Goal: Task Accomplishment & Management: Use online tool/utility

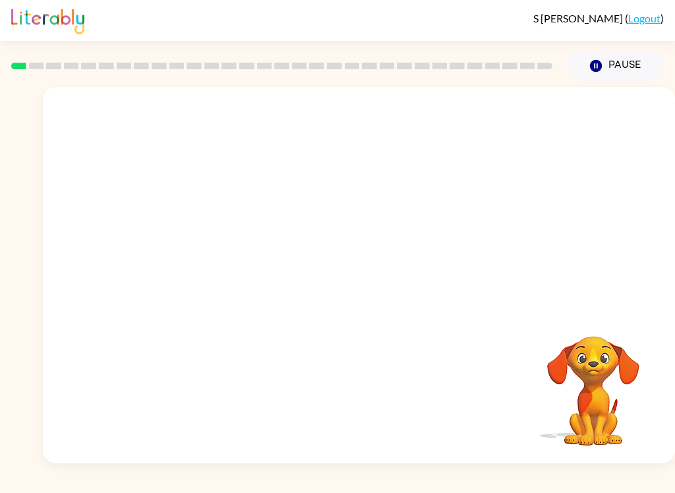
click at [595, 62] on icon "button" at bounding box center [596, 66] width 12 height 12
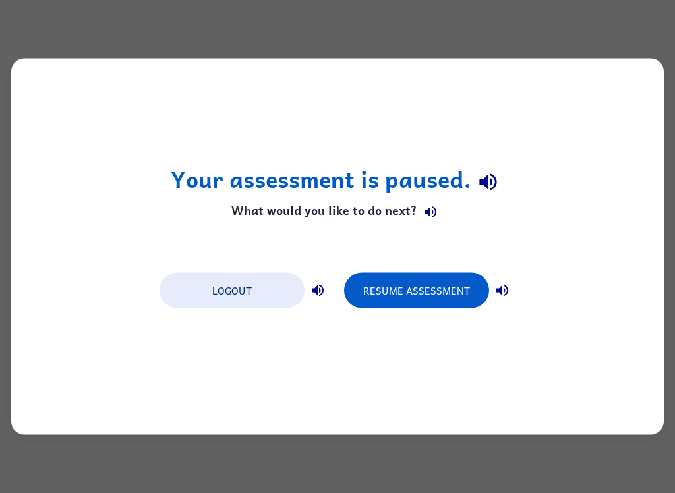
click at [328, 284] on button "button" at bounding box center [318, 291] width 26 height 26
click at [319, 297] on icon "button" at bounding box center [318, 291] width 16 height 16
click at [508, 292] on icon "button" at bounding box center [503, 291] width 12 height 12
click at [439, 283] on button "Resume Assessment" at bounding box center [416, 291] width 145 height 36
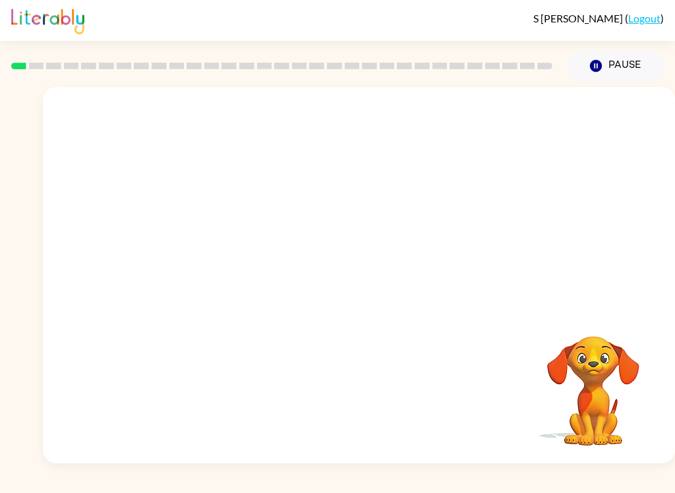
click at [657, 8] on div "S Freiman ( Logout )" at bounding box center [337, 20] width 653 height 41
click at [367, 295] on div at bounding box center [359, 282] width 84 height 48
click at [390, 303] on div at bounding box center [359, 282] width 84 height 48
click at [370, 292] on icon "button" at bounding box center [359, 281] width 23 height 23
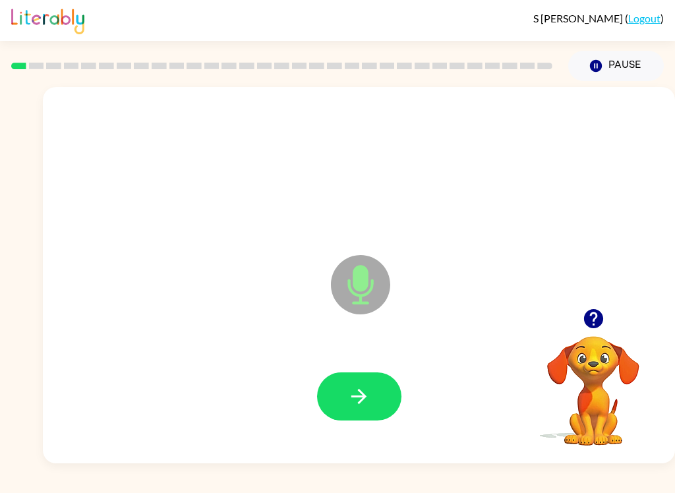
click at [320, 396] on button "button" at bounding box center [359, 397] width 84 height 48
click at [354, 393] on icon "button" at bounding box center [359, 396] width 23 height 23
click at [359, 387] on icon "button" at bounding box center [359, 396] width 23 height 23
click at [361, 408] on icon "button" at bounding box center [359, 396] width 23 height 23
click at [366, 420] on button "button" at bounding box center [359, 397] width 84 height 48
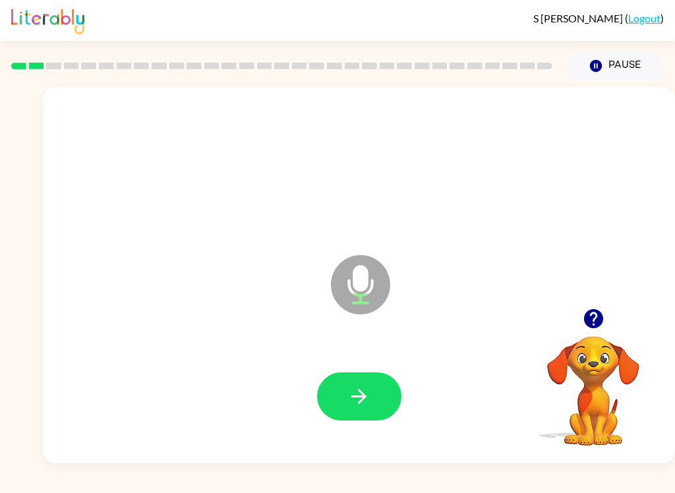
click at [373, 408] on button "button" at bounding box center [359, 397] width 84 height 48
click at [369, 410] on button "button" at bounding box center [359, 397] width 84 height 48
click at [367, 400] on icon "button" at bounding box center [359, 396] width 23 height 23
click at [363, 412] on button "button" at bounding box center [359, 397] width 84 height 48
click at [356, 408] on icon "button" at bounding box center [359, 396] width 23 height 23
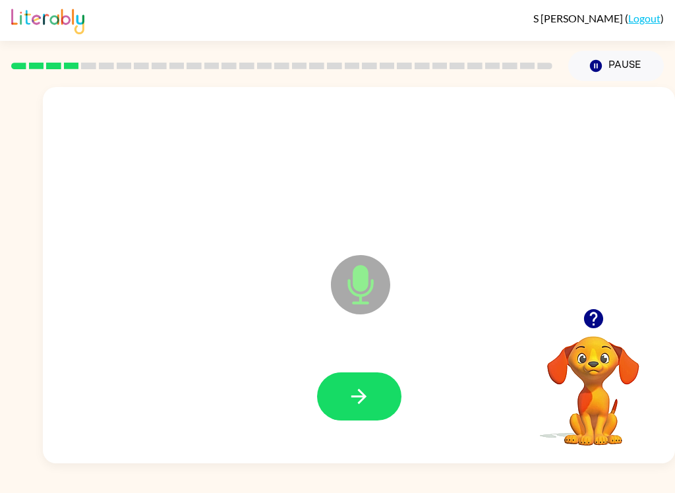
click at [363, 391] on icon "button" at bounding box center [359, 396] width 23 height 23
click at [380, 397] on button "button" at bounding box center [359, 397] width 84 height 48
click at [345, 420] on button "button" at bounding box center [359, 397] width 84 height 48
click at [362, 446] on div at bounding box center [359, 397] width 606 height 108
click at [365, 400] on icon "button" at bounding box center [359, 396] width 23 height 23
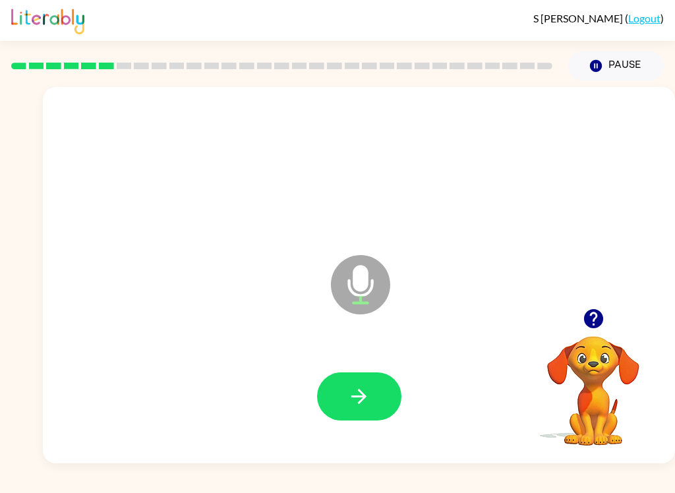
click at [361, 399] on icon "button" at bounding box center [359, 396] width 23 height 23
click at [379, 394] on button "button" at bounding box center [359, 397] width 84 height 48
click at [353, 376] on button "button" at bounding box center [359, 397] width 84 height 48
click at [383, 406] on button "button" at bounding box center [359, 397] width 84 height 48
click at [355, 373] on button "button" at bounding box center [359, 397] width 84 height 48
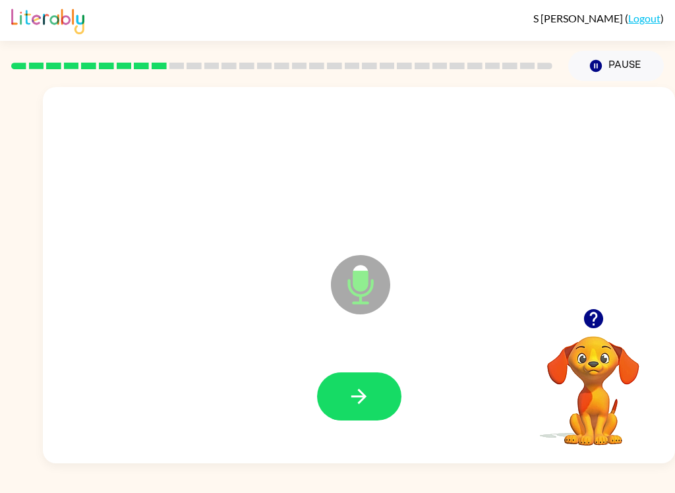
click at [342, 410] on button "button" at bounding box center [359, 397] width 84 height 48
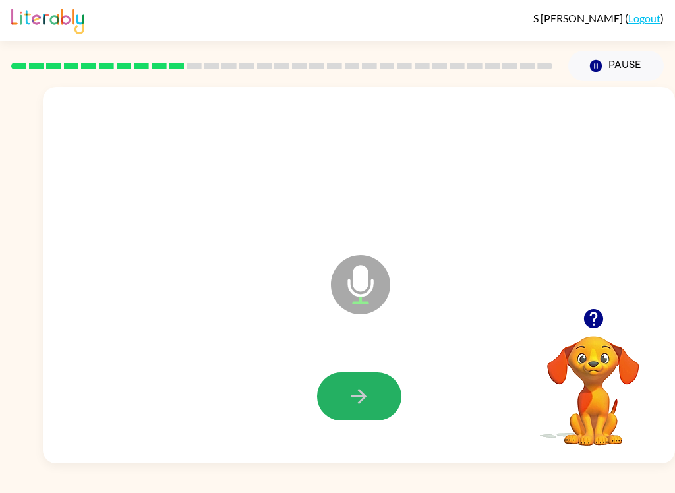
click at [359, 394] on icon "button" at bounding box center [359, 396] width 23 height 23
click at [354, 404] on icon "button" at bounding box center [359, 396] width 23 height 23
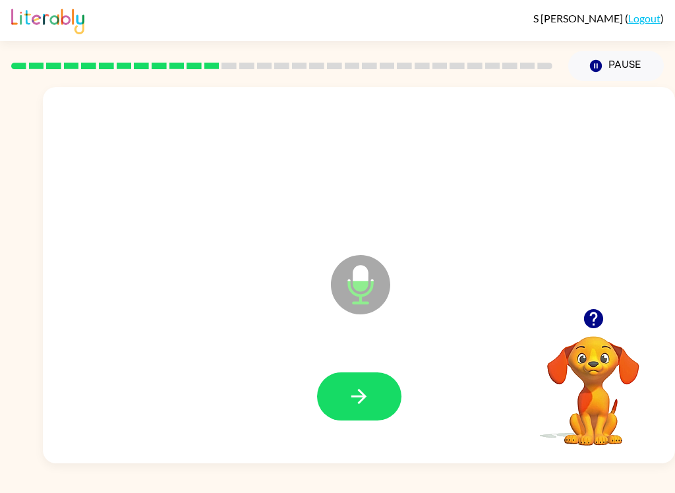
click at [365, 398] on icon "button" at bounding box center [359, 396] width 15 height 15
click at [356, 385] on button "button" at bounding box center [359, 397] width 84 height 48
click at [353, 409] on button "button" at bounding box center [359, 397] width 84 height 48
click at [372, 404] on button "button" at bounding box center [359, 397] width 84 height 48
click at [353, 397] on icon "button" at bounding box center [359, 396] width 15 height 15
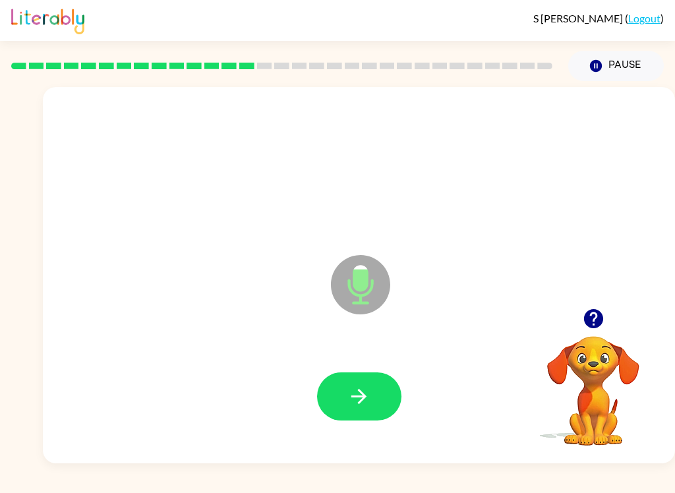
click at [364, 408] on icon "button" at bounding box center [359, 396] width 23 height 23
click at [360, 412] on button "button" at bounding box center [359, 397] width 84 height 48
click at [363, 380] on button "button" at bounding box center [359, 397] width 84 height 48
click at [358, 391] on icon "button" at bounding box center [359, 396] width 23 height 23
click at [364, 380] on button "button" at bounding box center [359, 397] width 84 height 48
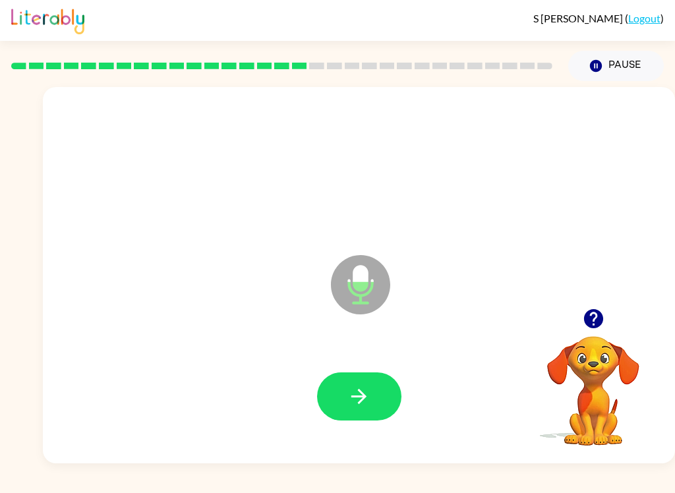
click at [357, 392] on icon "button" at bounding box center [359, 396] width 23 height 23
click at [592, 326] on icon "button" at bounding box center [593, 318] width 19 height 19
click at [617, 80] on button "Pause Pause" at bounding box center [617, 66] width 96 height 30
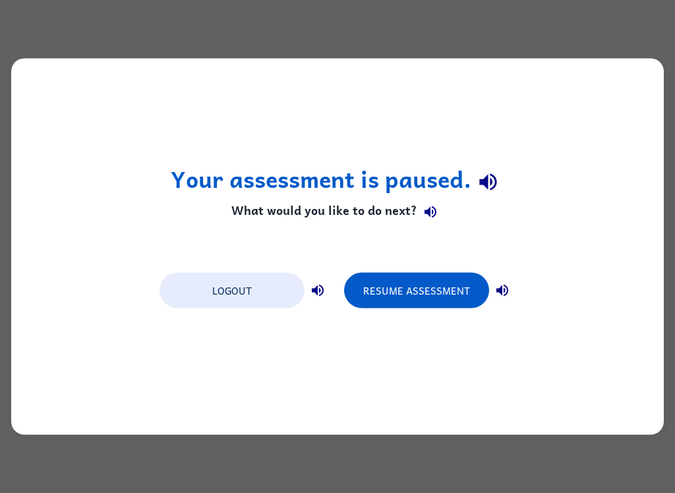
click at [435, 290] on button "Resume Assessment" at bounding box center [416, 291] width 145 height 36
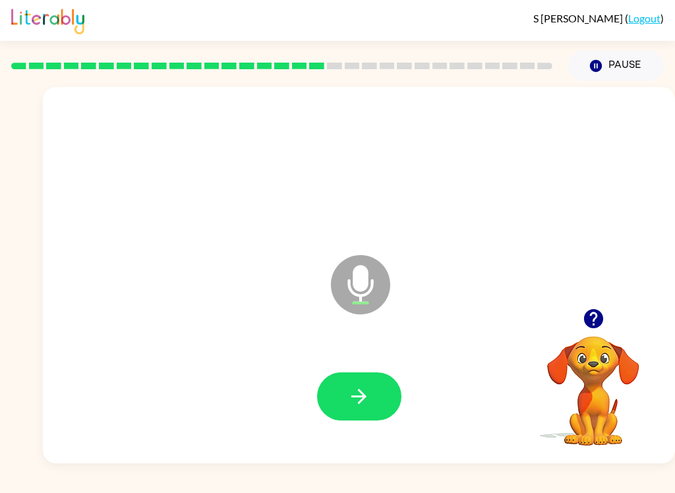
click at [410, 392] on div at bounding box center [359, 397] width 606 height 108
click at [350, 402] on icon "button" at bounding box center [359, 396] width 23 height 23
click at [359, 400] on icon "button" at bounding box center [359, 396] width 23 height 23
click at [376, 398] on button "button" at bounding box center [359, 397] width 84 height 48
click at [361, 394] on icon "button" at bounding box center [359, 396] width 23 height 23
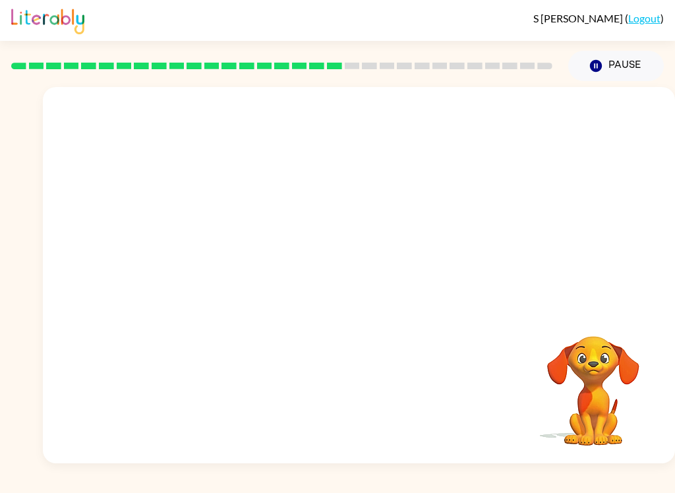
click at [591, 224] on div at bounding box center [359, 198] width 633 height 222
click at [619, 59] on button "Pause Pause" at bounding box center [617, 66] width 96 height 30
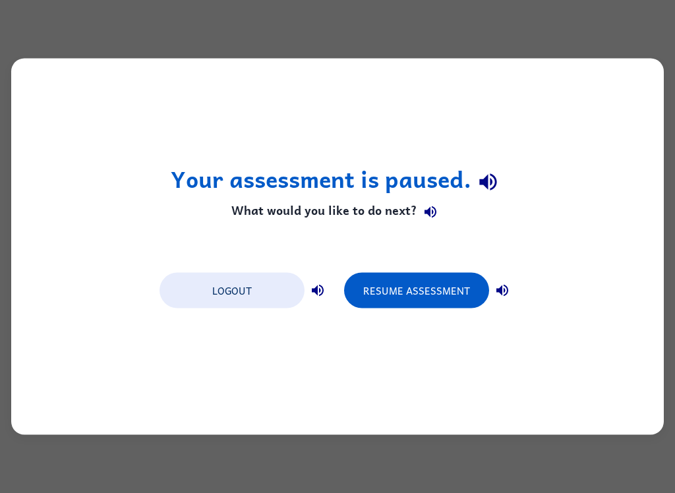
click at [511, 290] on button "button" at bounding box center [502, 291] width 26 height 26
click at [460, 292] on button "Resume Assessment" at bounding box center [416, 291] width 145 height 36
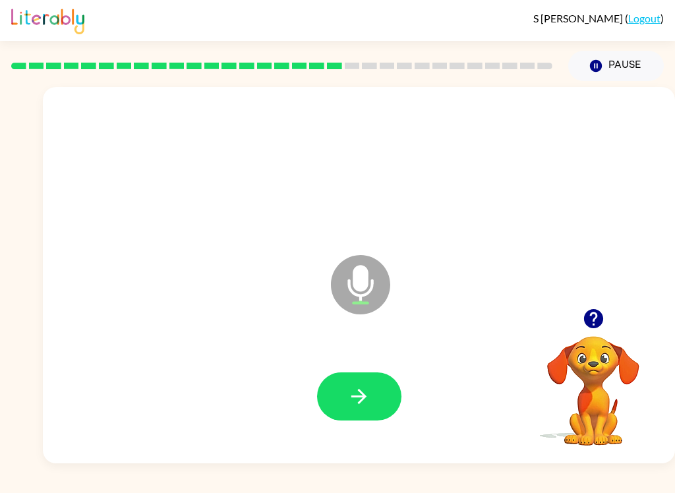
click at [350, 394] on icon "button" at bounding box center [359, 396] width 23 height 23
click at [338, 392] on button "button" at bounding box center [359, 397] width 84 height 48
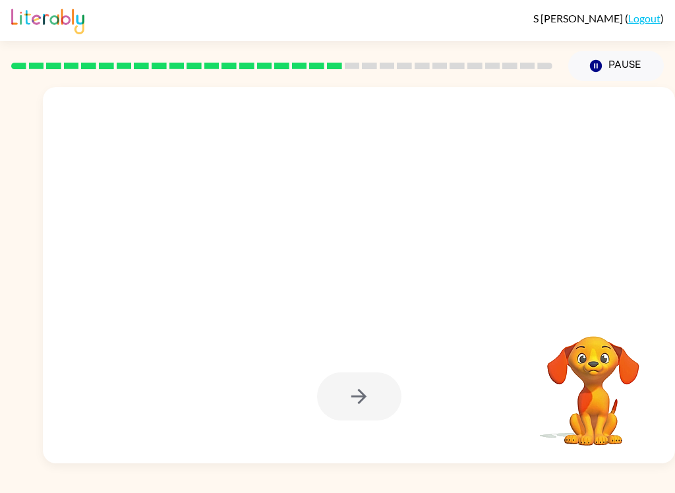
click at [602, 69] on icon "Pause" at bounding box center [596, 66] width 15 height 15
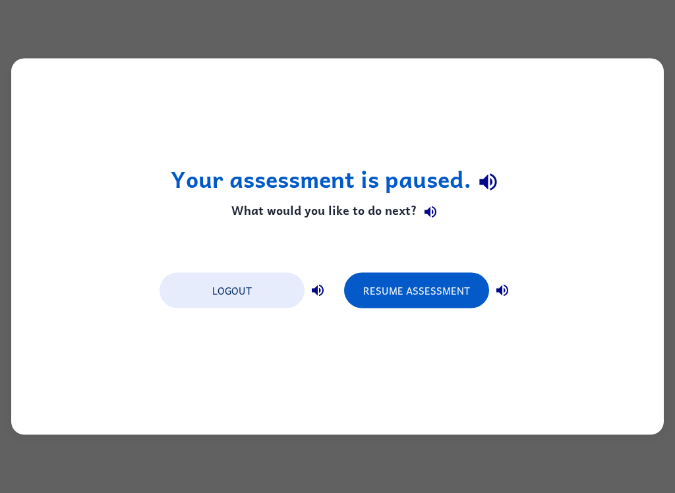
click at [397, 279] on button "Resume Assessment" at bounding box center [416, 291] width 145 height 36
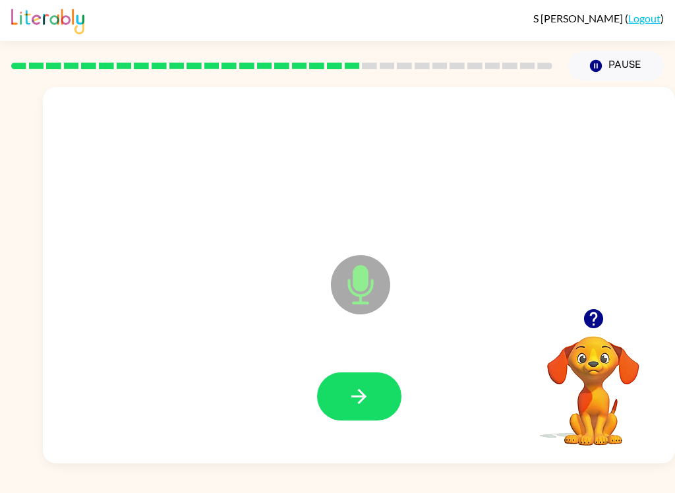
click at [590, 325] on icon "button" at bounding box center [593, 318] width 19 height 19
click at [604, 317] on icon "button" at bounding box center [593, 318] width 23 height 23
click at [358, 378] on button "button" at bounding box center [359, 397] width 84 height 48
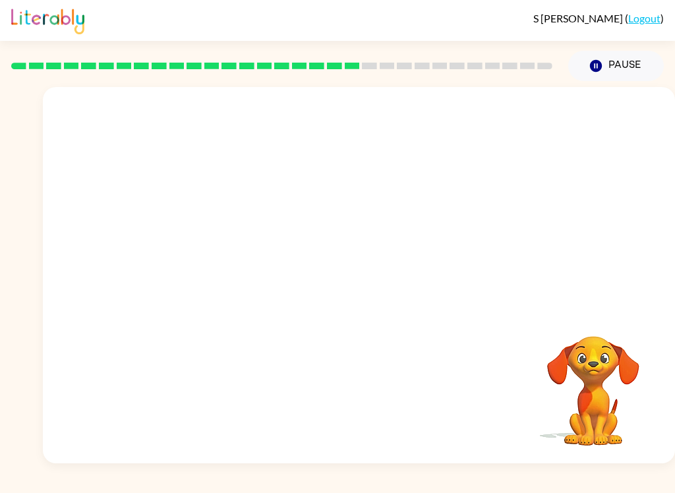
click at [73, 488] on div "S Freiman ( Logout ) Pause Pause Your browser must support playing .mp4 files t…" at bounding box center [337, 246] width 675 height 493
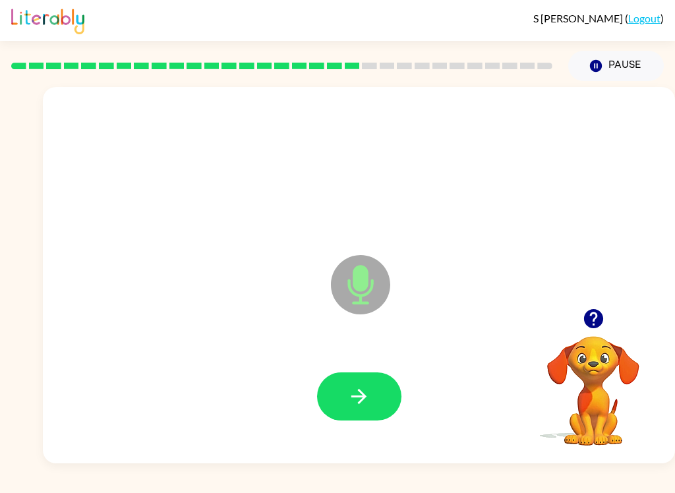
click at [334, 381] on button "button" at bounding box center [359, 397] width 84 height 48
click at [345, 402] on button "button" at bounding box center [359, 397] width 84 height 48
click at [356, 385] on button "button" at bounding box center [359, 397] width 84 height 48
click at [361, 383] on button "button" at bounding box center [359, 397] width 84 height 48
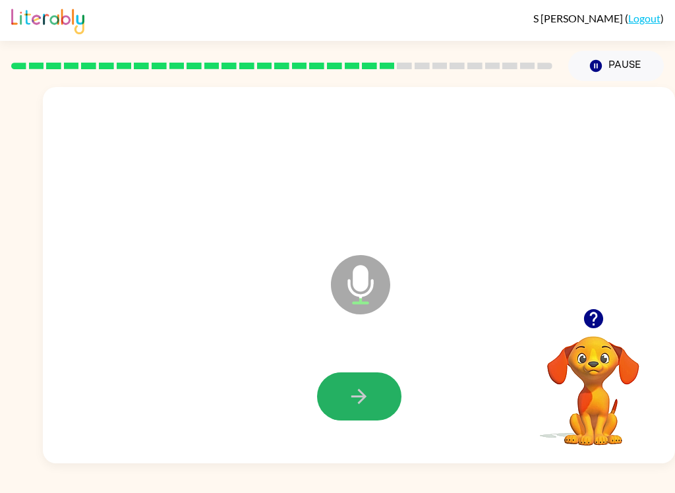
click at [351, 385] on icon "button" at bounding box center [359, 396] width 23 height 23
click at [368, 390] on icon "button" at bounding box center [359, 396] width 23 height 23
click at [367, 403] on icon "button" at bounding box center [359, 396] width 23 height 23
click at [366, 403] on div at bounding box center [359, 397] width 606 height 108
click at [351, 385] on button "button" at bounding box center [359, 397] width 84 height 48
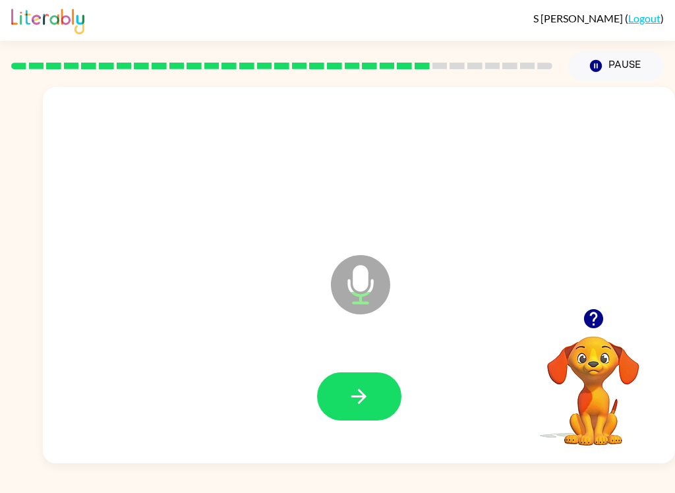
click at [594, 306] on button "button" at bounding box center [594, 319] width 34 height 34
click at [363, 377] on button "button" at bounding box center [359, 397] width 84 height 48
click at [328, 409] on button "button" at bounding box center [359, 397] width 84 height 48
click at [352, 418] on button "button" at bounding box center [359, 397] width 84 height 48
click at [323, 383] on button "button" at bounding box center [359, 397] width 84 height 48
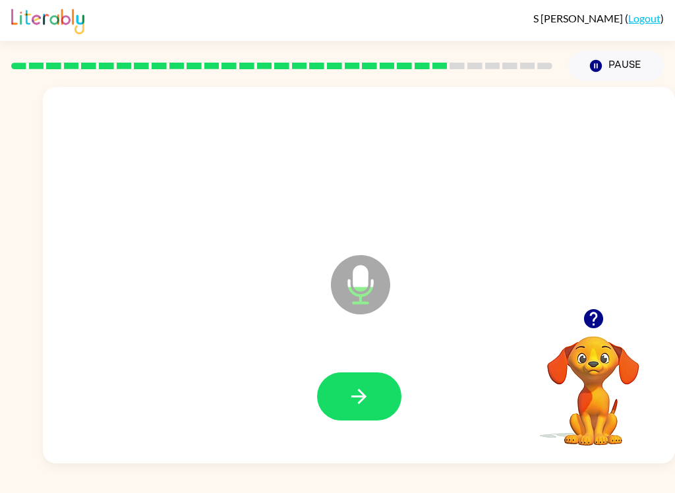
click at [375, 406] on button "button" at bounding box center [359, 397] width 84 height 48
click at [338, 400] on button "button" at bounding box center [359, 397] width 84 height 48
click at [311, 423] on div at bounding box center [359, 397] width 606 height 108
click at [327, 407] on button "button" at bounding box center [359, 397] width 84 height 48
click at [352, 396] on icon "button" at bounding box center [359, 396] width 23 height 23
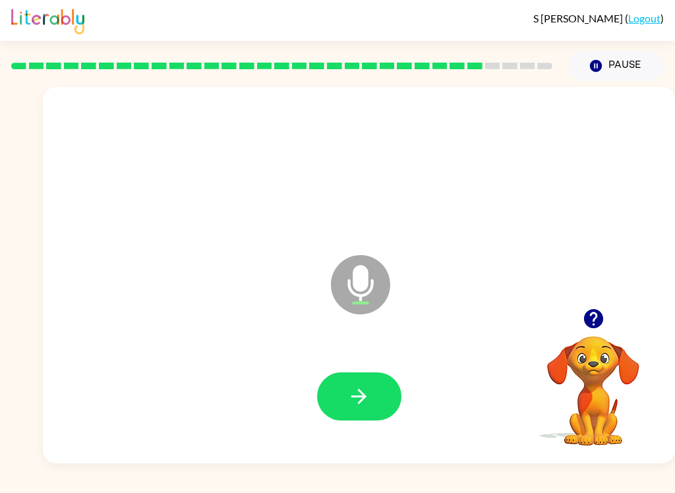
click at [327, 397] on button "button" at bounding box center [359, 397] width 84 height 48
click at [354, 407] on icon "button" at bounding box center [359, 396] width 23 height 23
click at [348, 406] on icon "button" at bounding box center [359, 396] width 23 height 23
click at [342, 401] on button "button" at bounding box center [359, 397] width 84 height 48
click at [337, 410] on button "button" at bounding box center [359, 397] width 84 height 48
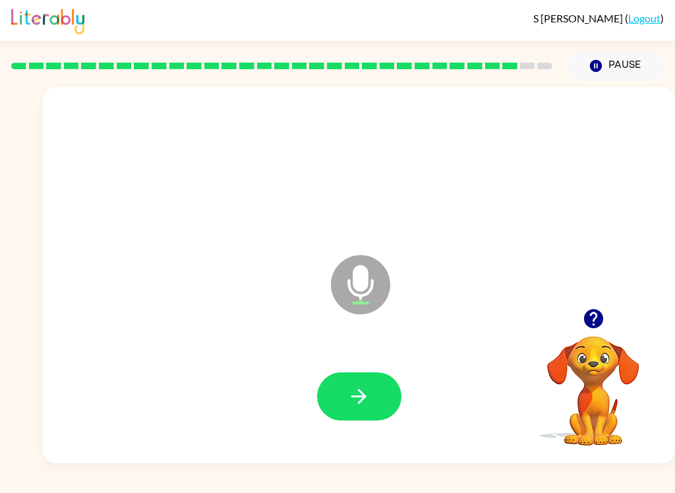
click at [358, 389] on icon "button" at bounding box center [359, 396] width 23 height 23
click at [344, 415] on button "button" at bounding box center [359, 397] width 84 height 48
click at [339, 402] on button "button" at bounding box center [359, 397] width 84 height 48
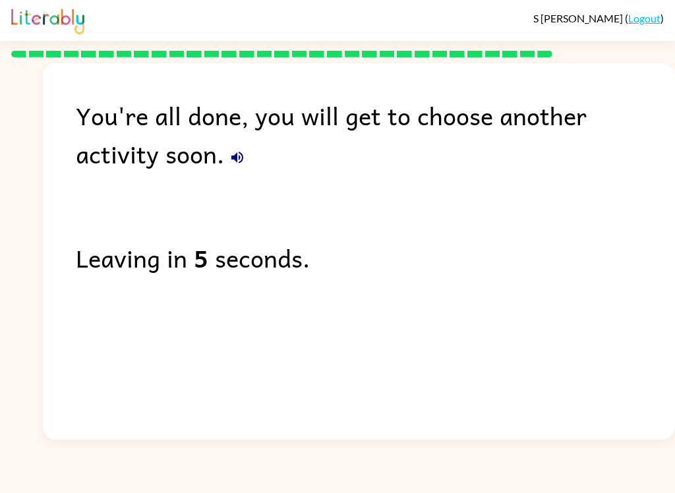
click at [224, 162] on button "button" at bounding box center [237, 157] width 26 height 26
click at [152, 189] on div "You're all done, you will get to choose another activity soon. Leaving in 1 sec…" at bounding box center [359, 248] width 633 height 370
click at [230, 154] on icon "button" at bounding box center [238, 158] width 16 height 16
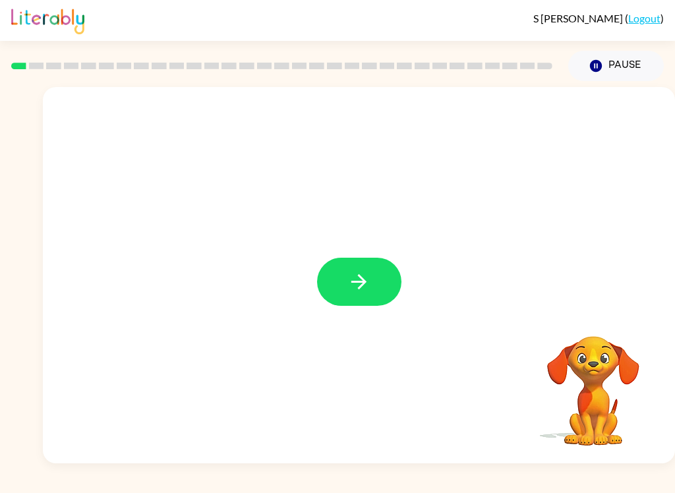
click at [354, 282] on icon "button" at bounding box center [359, 281] width 15 height 15
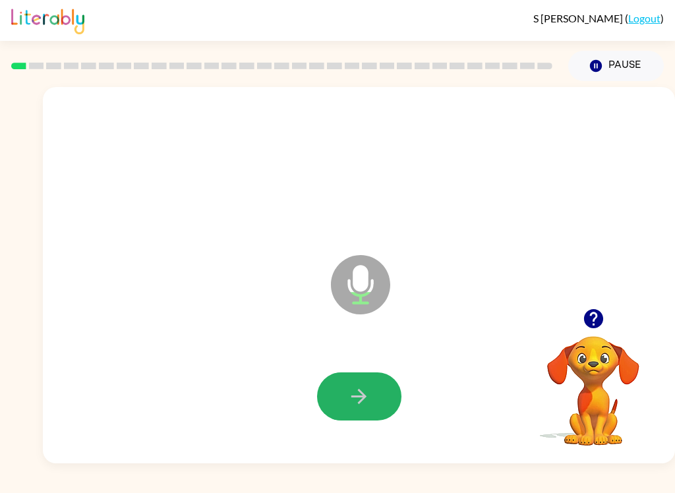
click at [355, 413] on button "button" at bounding box center [359, 397] width 84 height 48
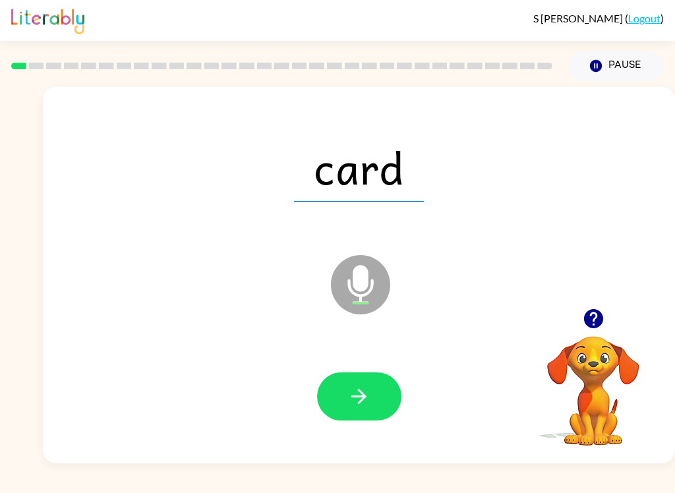
click at [358, 388] on icon "button" at bounding box center [359, 396] width 23 height 23
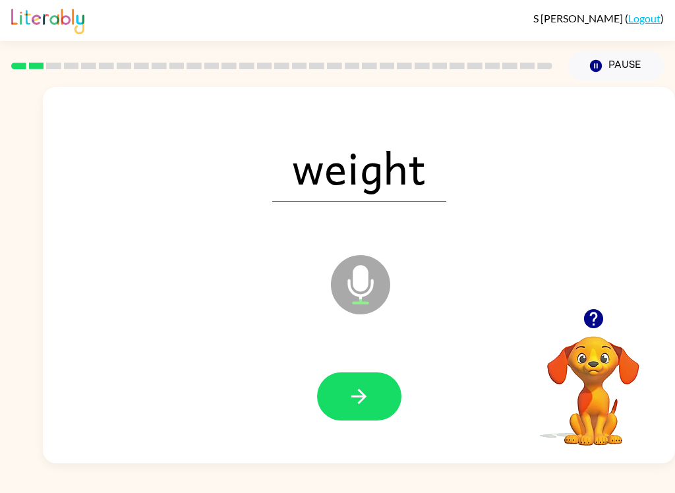
click at [354, 414] on button "button" at bounding box center [359, 397] width 84 height 48
click at [354, 400] on icon "button" at bounding box center [359, 396] width 23 height 23
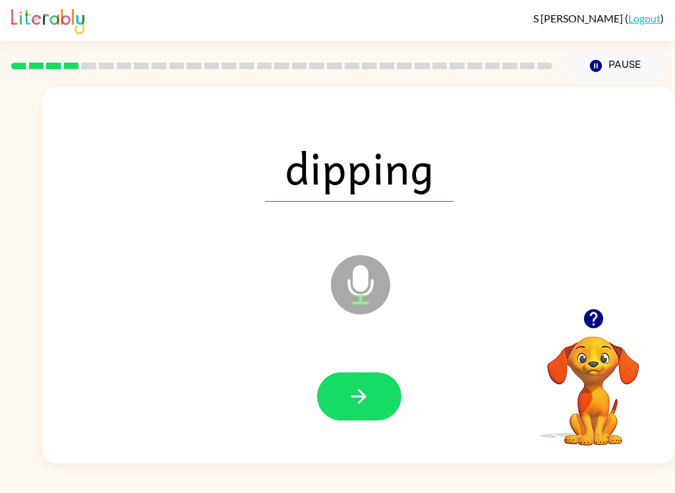
click at [348, 401] on icon "button" at bounding box center [359, 396] width 23 height 23
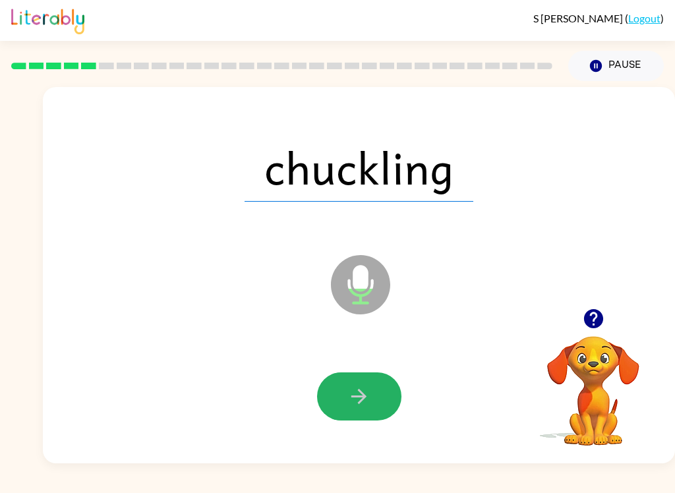
click at [346, 389] on button "button" at bounding box center [359, 397] width 84 height 48
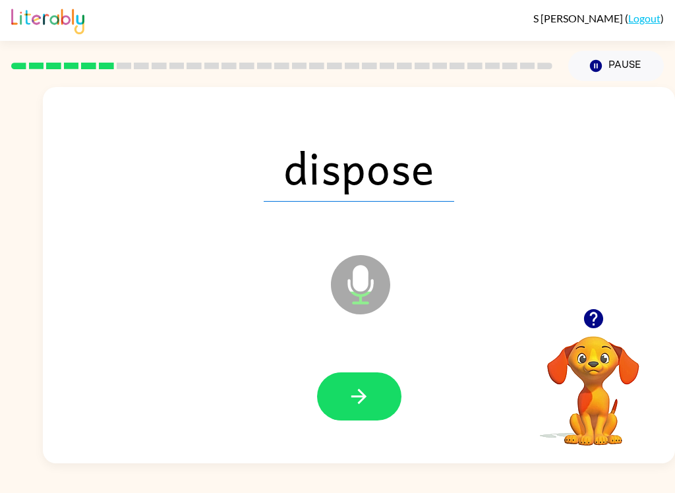
click at [348, 390] on icon "button" at bounding box center [359, 396] width 23 height 23
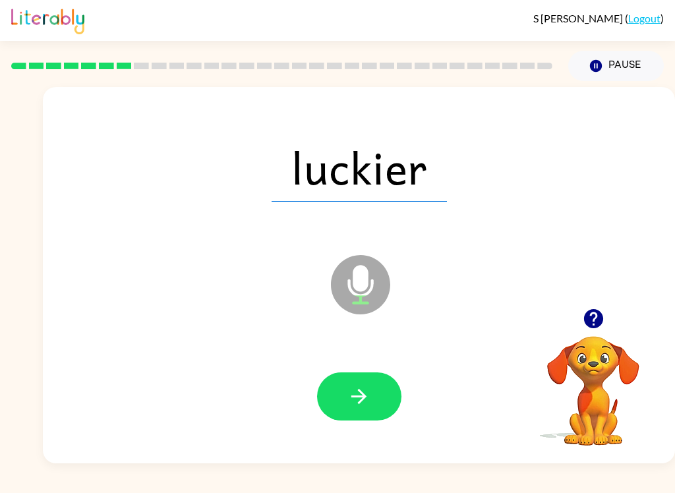
click at [367, 418] on button "button" at bounding box center [359, 397] width 84 height 48
click at [345, 397] on button "button" at bounding box center [359, 397] width 84 height 48
click at [353, 400] on icon "button" at bounding box center [359, 396] width 23 height 23
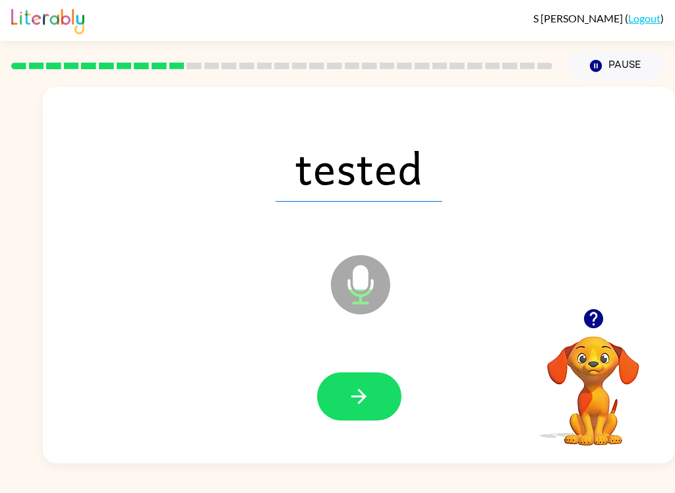
click at [363, 397] on icon "button" at bounding box center [359, 396] width 15 height 15
click at [360, 404] on icon "button" at bounding box center [359, 396] width 23 height 23
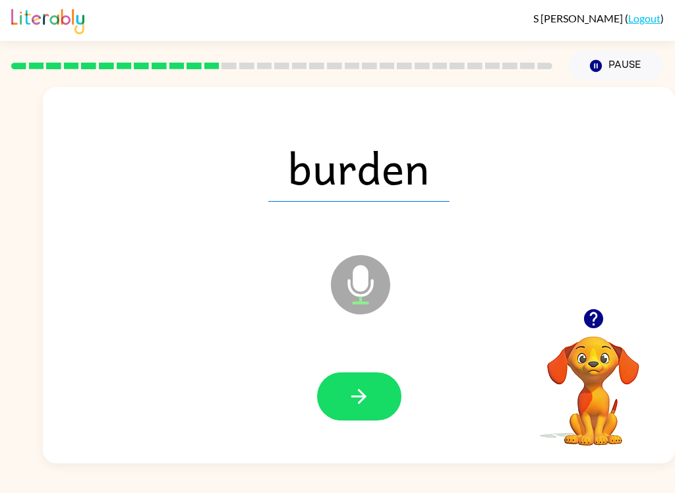
click at [375, 410] on button "button" at bounding box center [359, 397] width 84 height 48
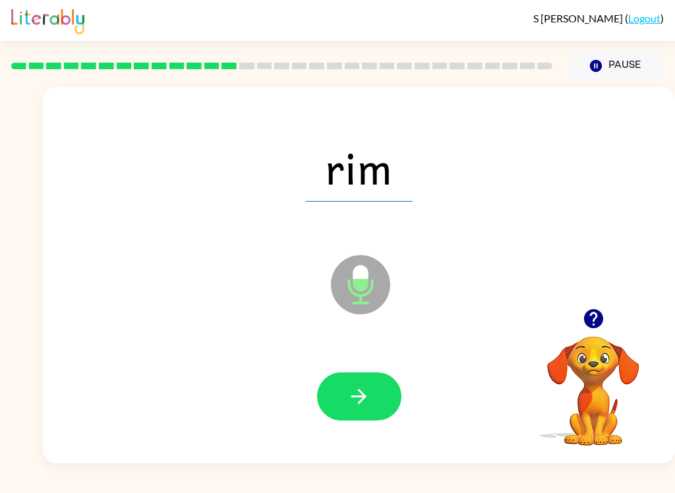
click at [350, 394] on icon "button" at bounding box center [359, 396] width 23 height 23
click at [357, 407] on icon "button" at bounding box center [359, 396] width 23 height 23
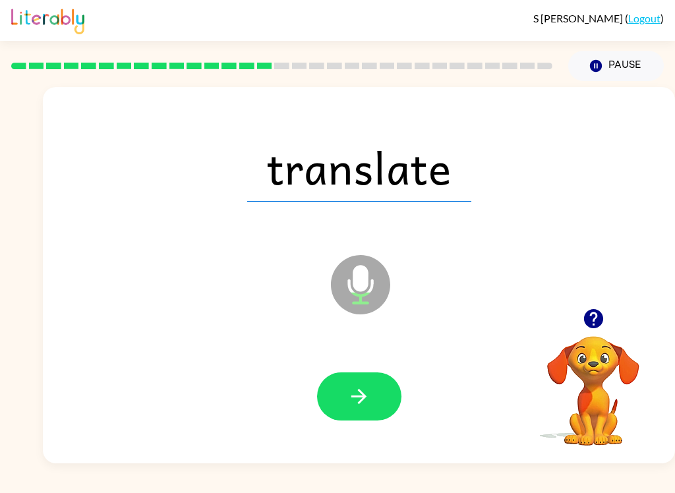
click at [356, 393] on icon "button" at bounding box center [359, 396] width 23 height 23
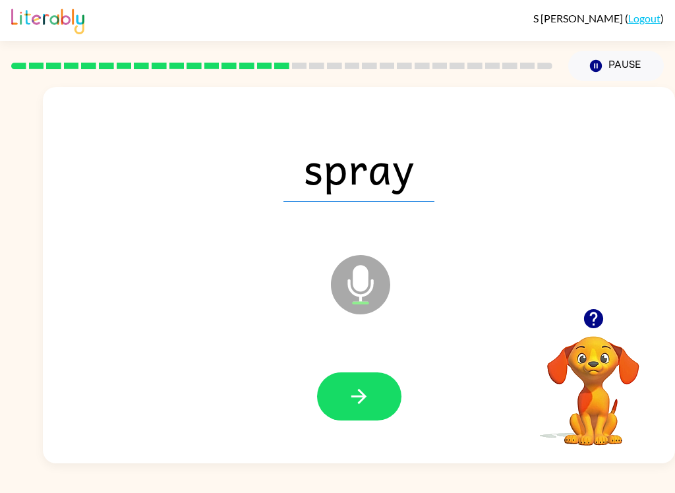
click at [365, 399] on icon "button" at bounding box center [359, 396] width 15 height 15
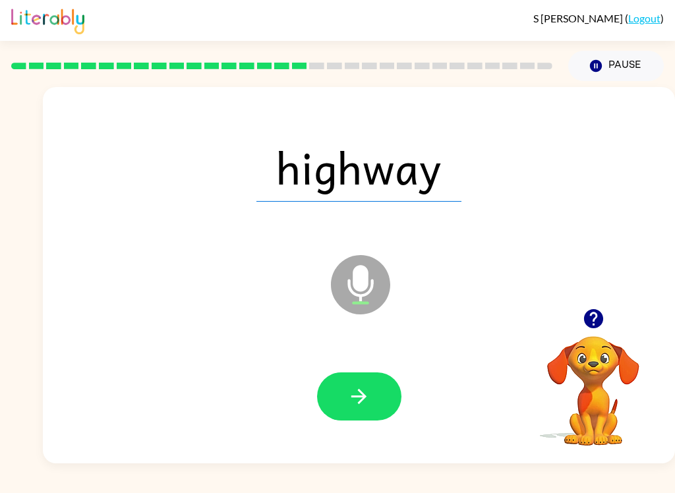
click at [344, 373] on button "button" at bounding box center [359, 397] width 84 height 48
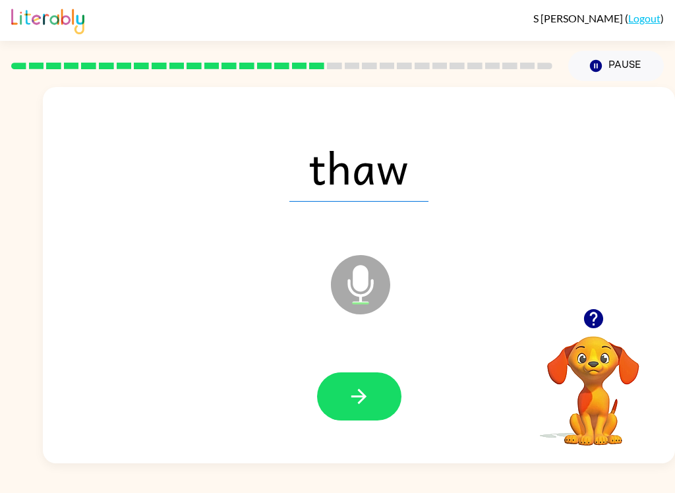
click at [350, 401] on icon "button" at bounding box center [359, 396] width 23 height 23
click at [343, 402] on button "button" at bounding box center [359, 397] width 84 height 48
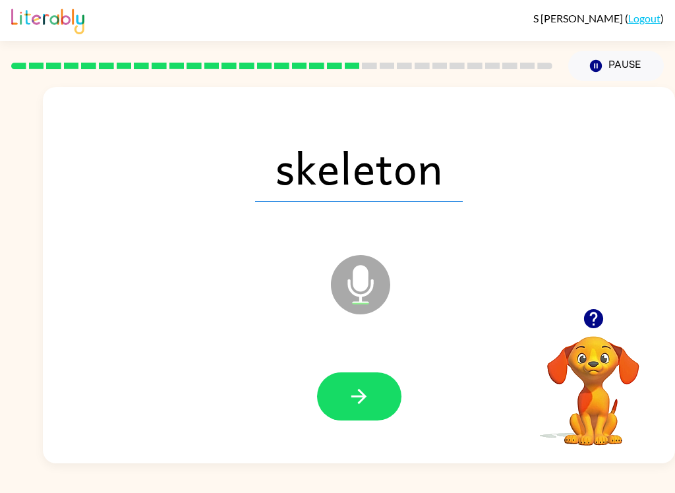
click at [340, 410] on button "button" at bounding box center [359, 397] width 84 height 48
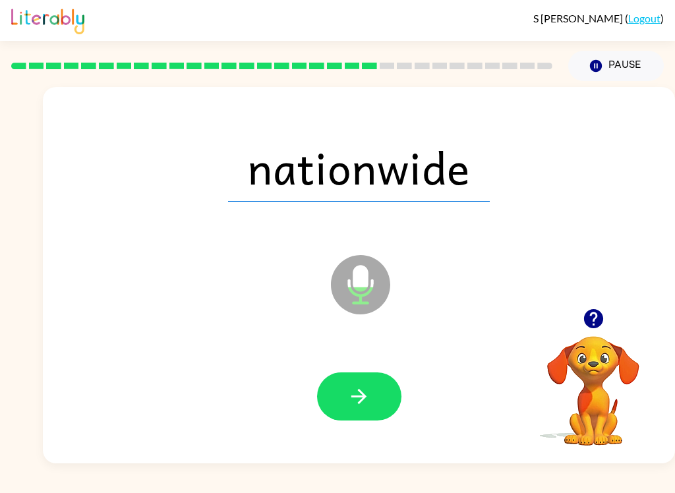
click at [352, 403] on icon "button" at bounding box center [359, 396] width 23 height 23
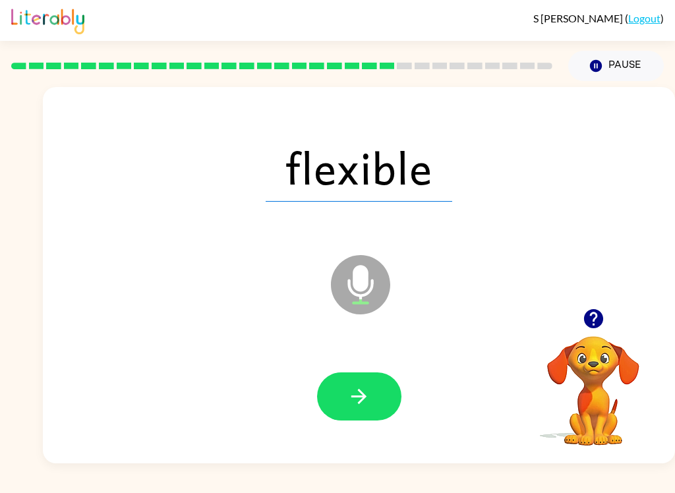
click at [359, 409] on button "button" at bounding box center [359, 397] width 84 height 48
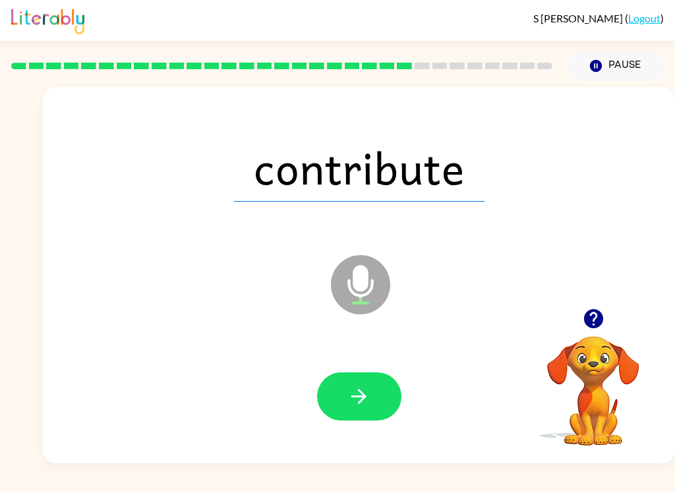
click at [363, 412] on button "button" at bounding box center [359, 397] width 84 height 48
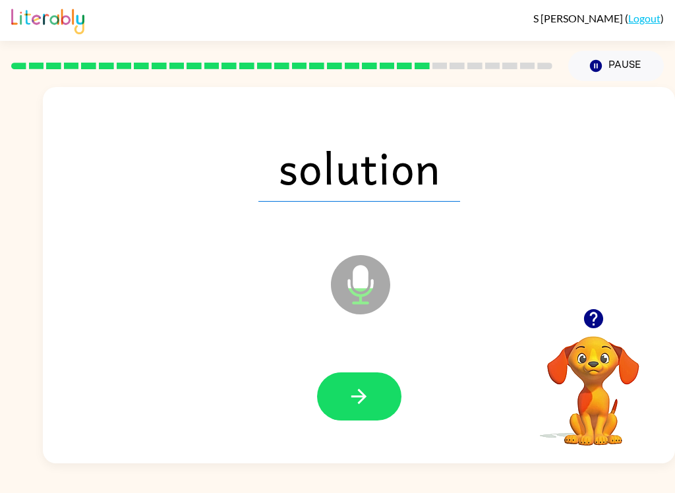
click at [350, 421] on button "button" at bounding box center [359, 397] width 84 height 48
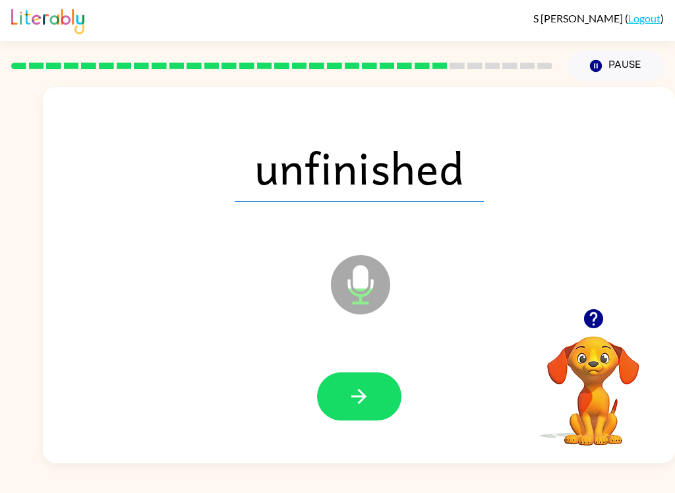
click at [344, 411] on button "button" at bounding box center [359, 397] width 84 height 48
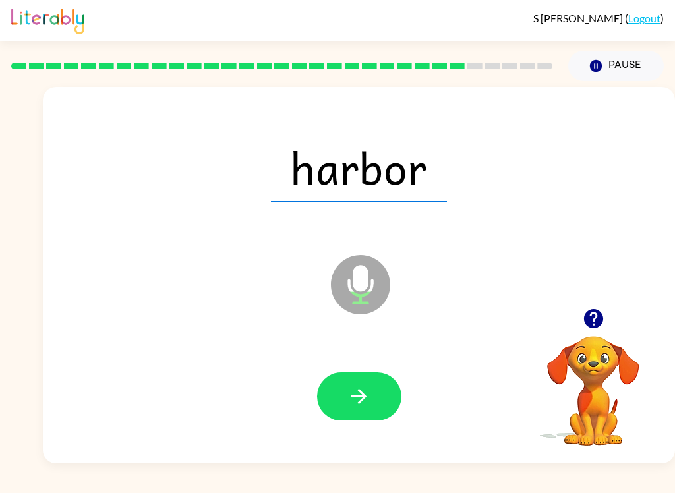
click at [356, 417] on button "button" at bounding box center [359, 397] width 84 height 48
click at [353, 411] on button "button" at bounding box center [359, 397] width 84 height 48
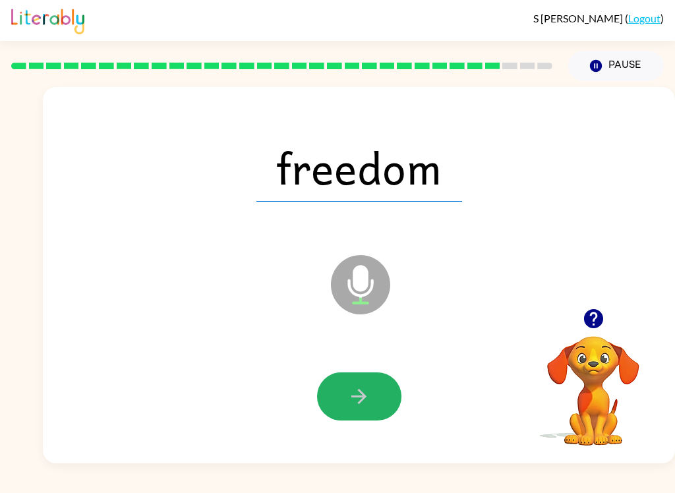
click at [351, 414] on button "button" at bounding box center [359, 397] width 84 height 48
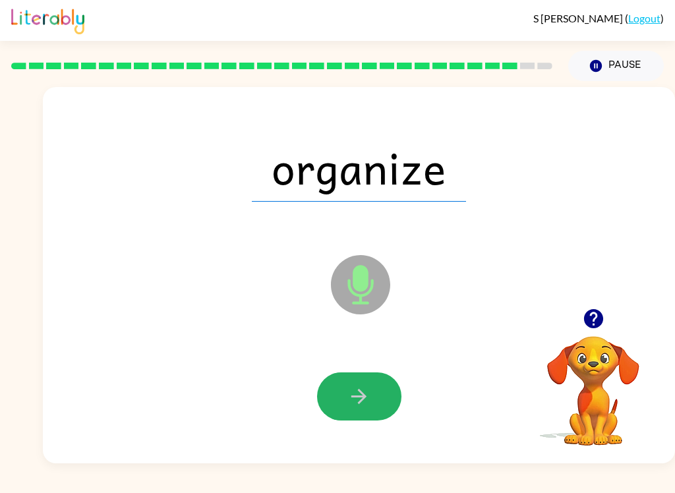
click at [359, 404] on icon "button" at bounding box center [359, 396] width 15 height 15
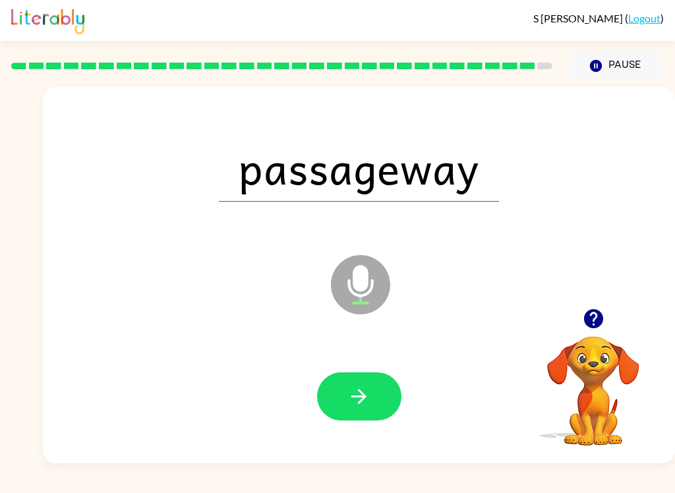
click at [367, 404] on icon "button" at bounding box center [359, 396] width 23 height 23
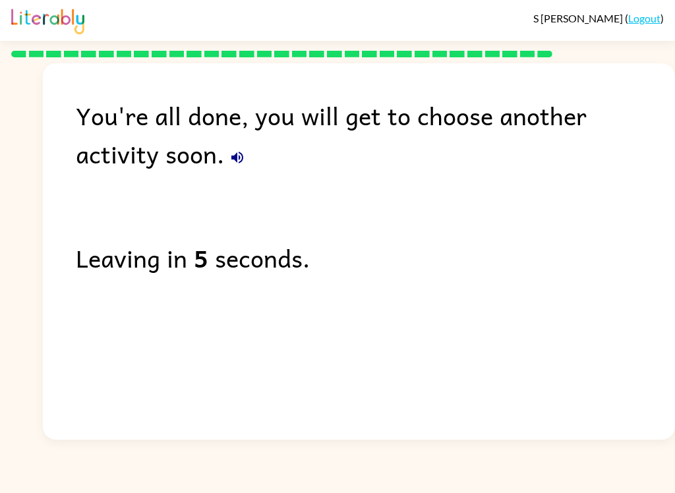
click at [150, 142] on div "You're all done, you will get to choose another activity soon." at bounding box center [376, 134] width 600 height 77
click at [230, 154] on icon "button" at bounding box center [238, 158] width 16 height 16
click at [230, 158] on icon "button" at bounding box center [238, 158] width 16 height 16
click at [224, 156] on button "button" at bounding box center [237, 157] width 26 height 26
click at [230, 156] on icon "button" at bounding box center [238, 158] width 16 height 16
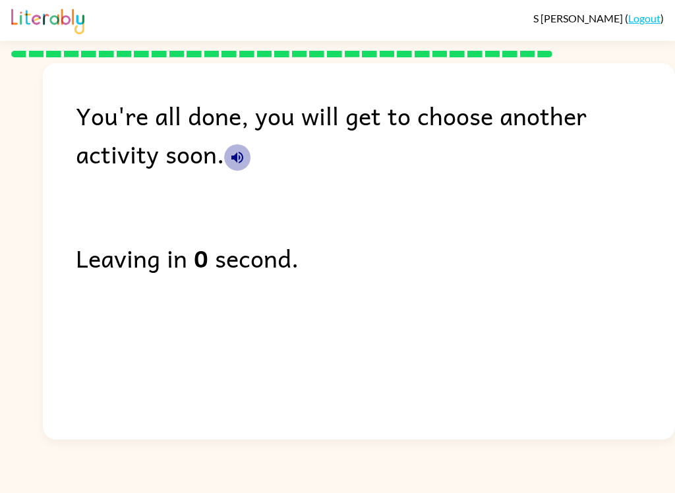
click at [230, 156] on icon "button" at bounding box center [238, 158] width 16 height 16
